Goal: Find specific page/section: Find specific page/section

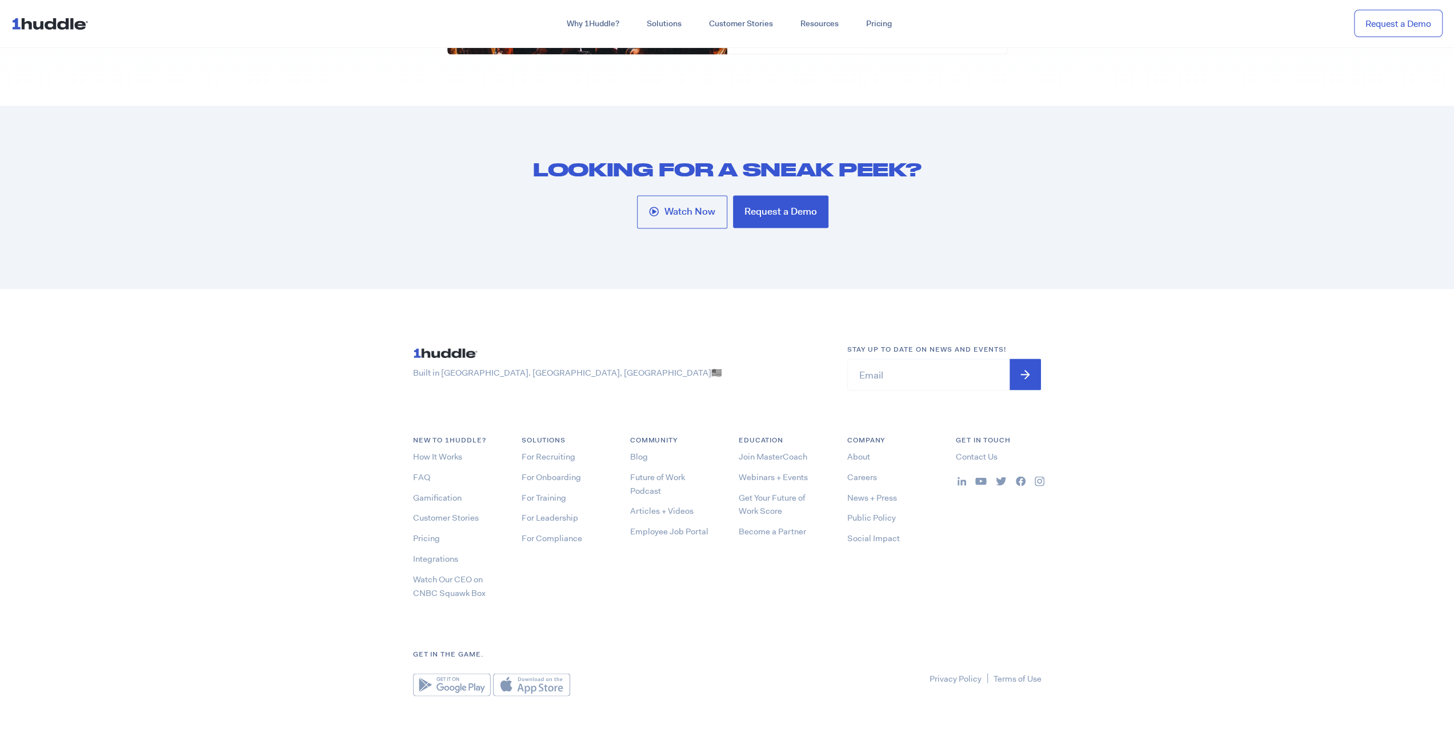
scroll to position [6223, 0]
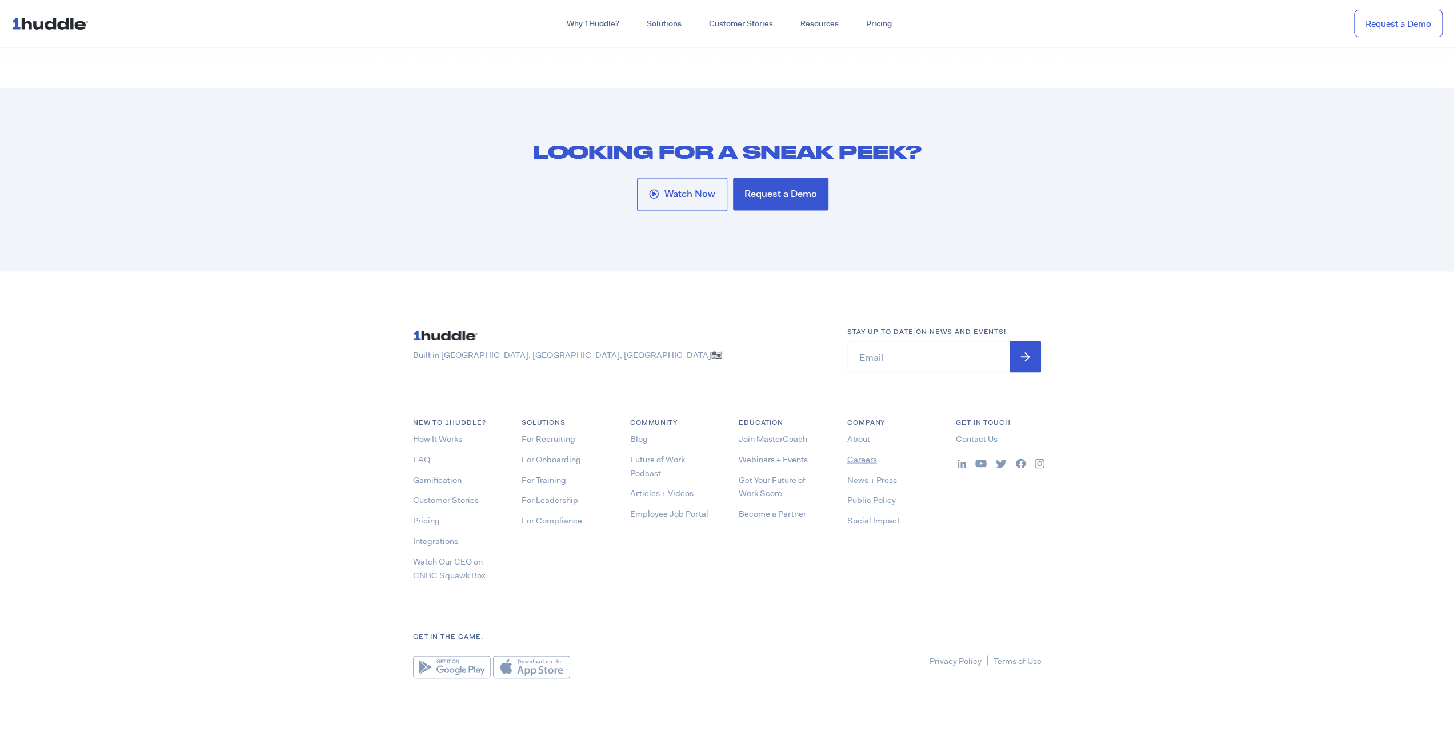
click at [861, 457] on link "Careers" at bounding box center [862, 459] width 30 height 11
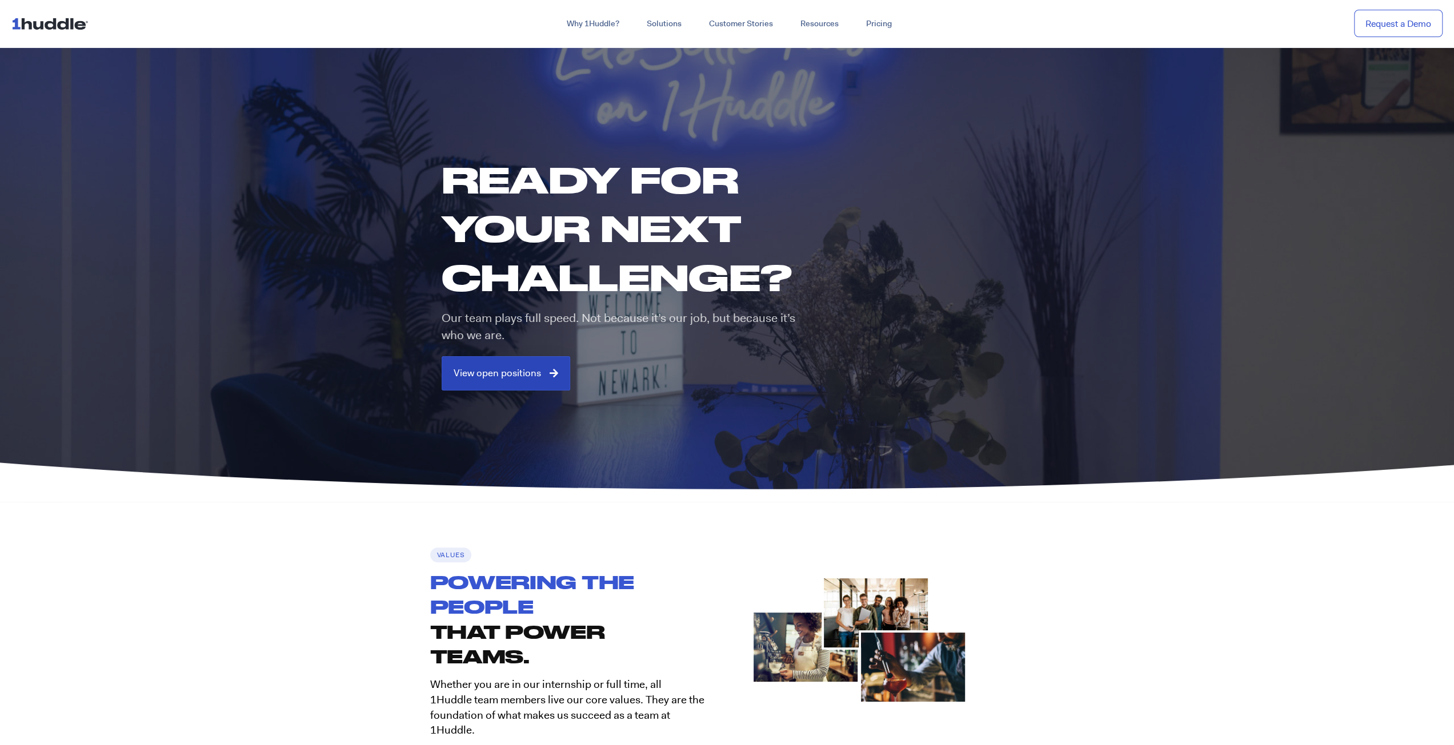
click at [516, 368] on span "View open positions" at bounding box center [497, 373] width 87 height 10
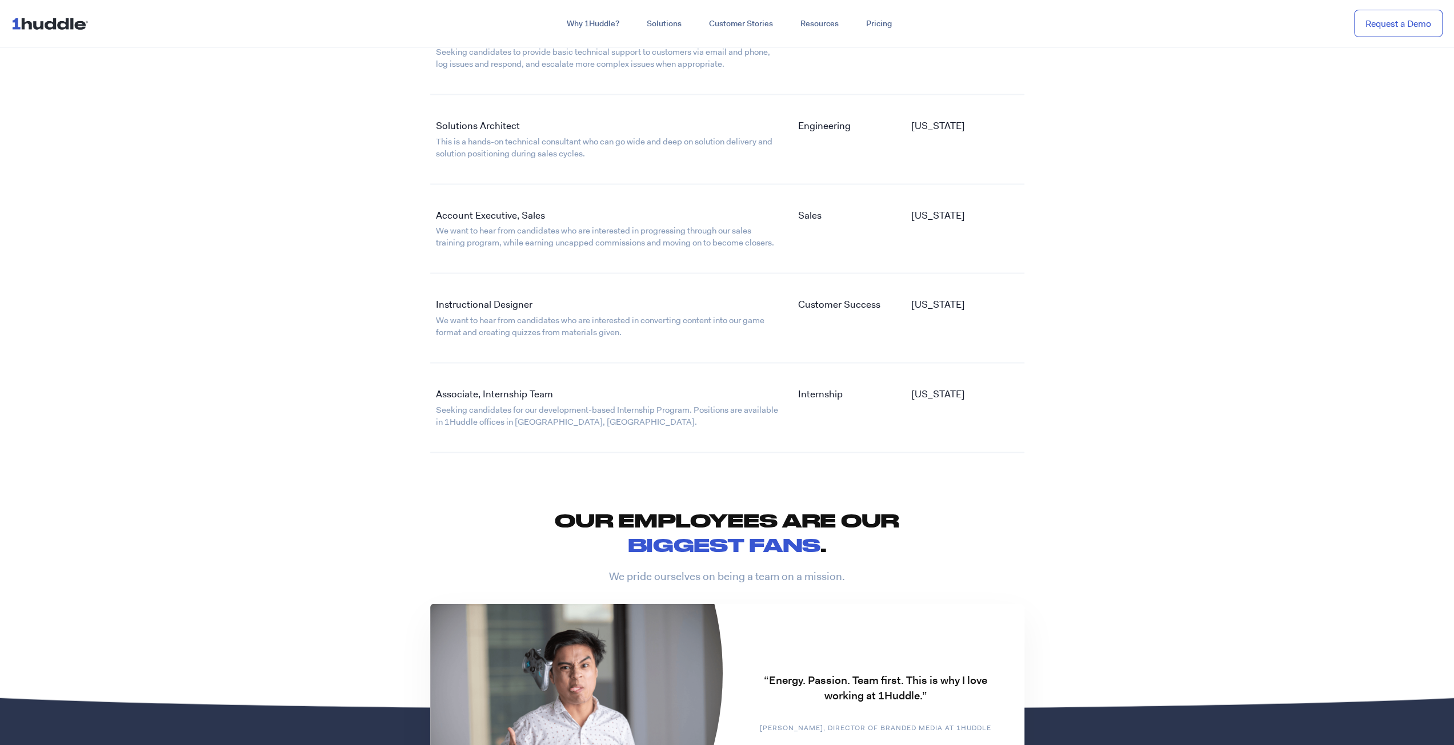
scroll to position [2169, 0]
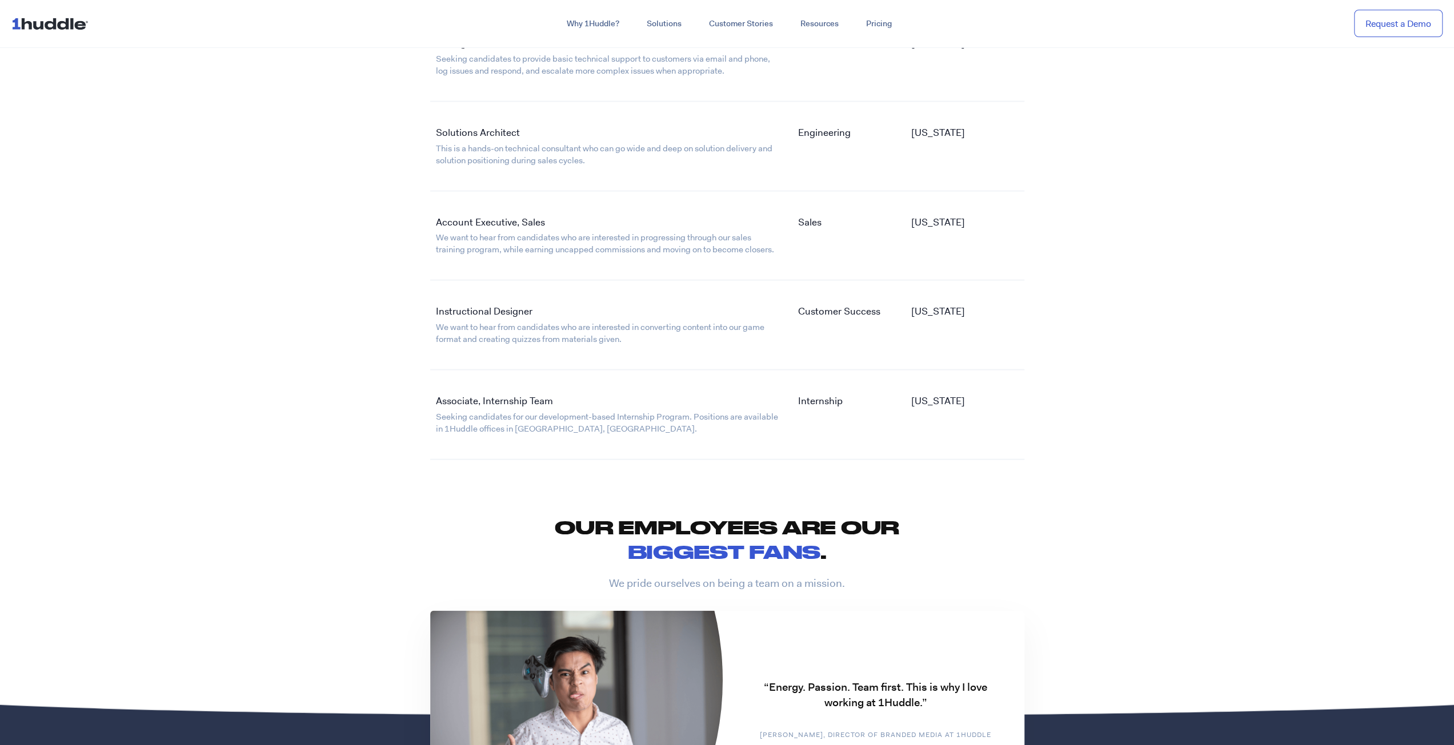
click at [489, 312] on link "Instructional Designer" at bounding box center [484, 310] width 97 height 13
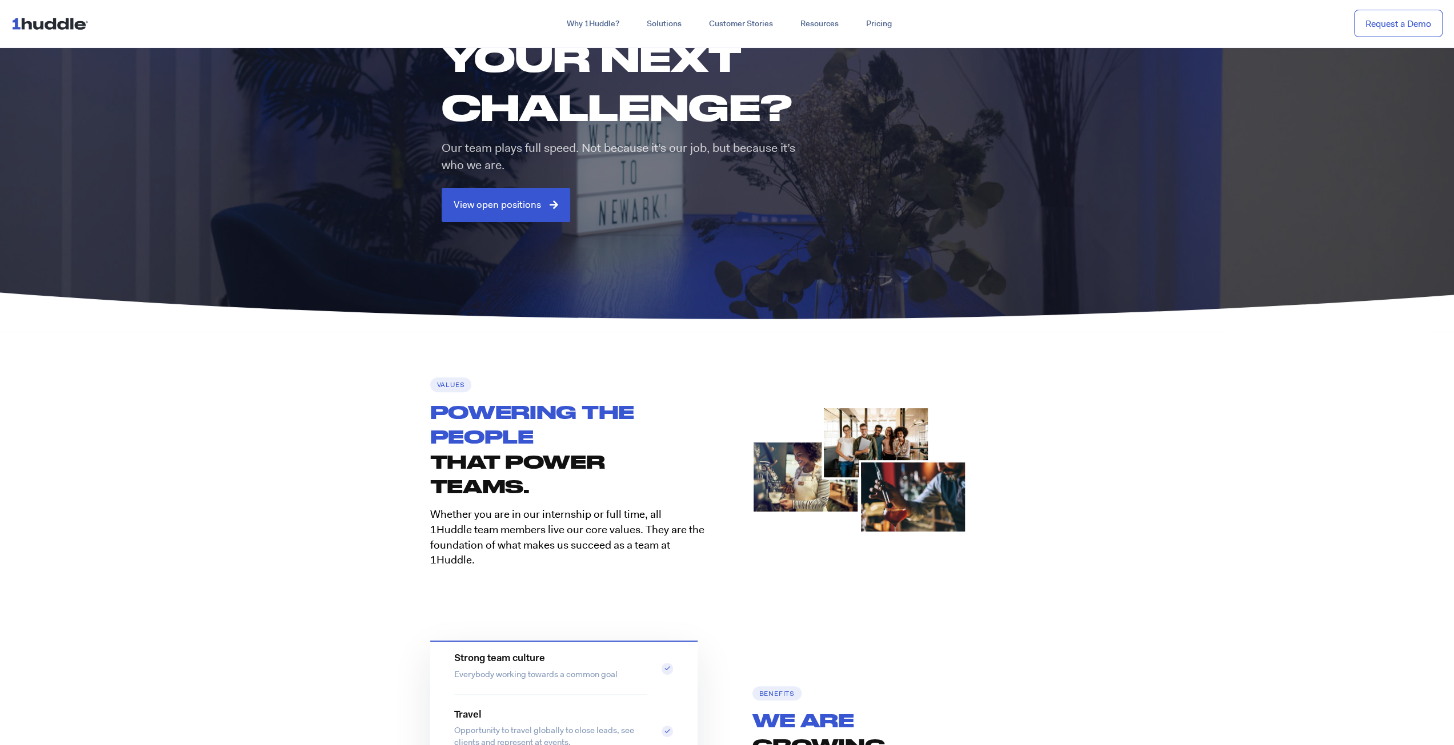
scroll to position [0, 0]
